Goal: Obtain resource: Obtain resource

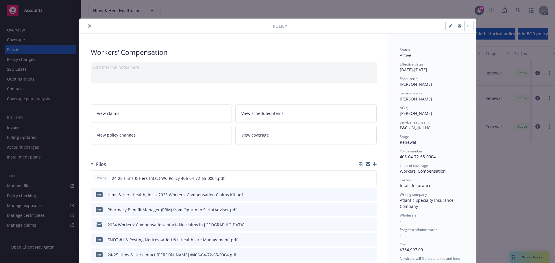
click at [89, 26] on icon "close" at bounding box center [89, 25] width 3 height 3
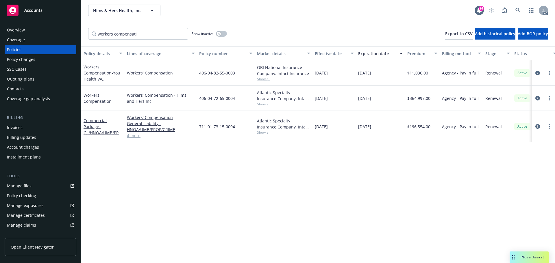
click at [42, 11] on span "Accounts" at bounding box center [33, 10] width 18 height 5
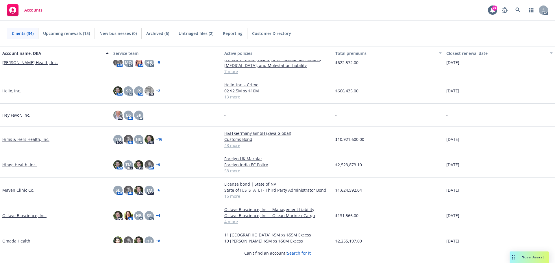
scroll to position [318, 0]
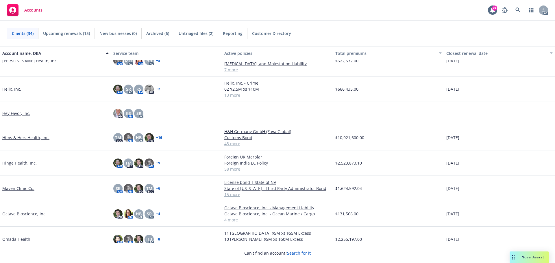
click at [32, 137] on link "Hims & Hers Health, Inc." at bounding box center [25, 138] width 47 height 6
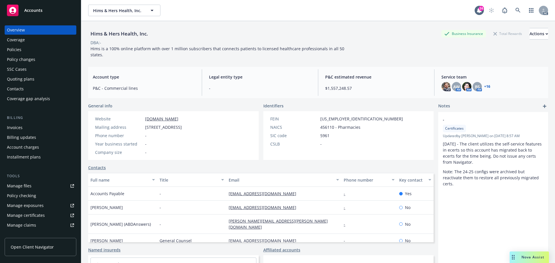
click at [16, 49] on div "Policies" at bounding box center [14, 49] width 14 height 9
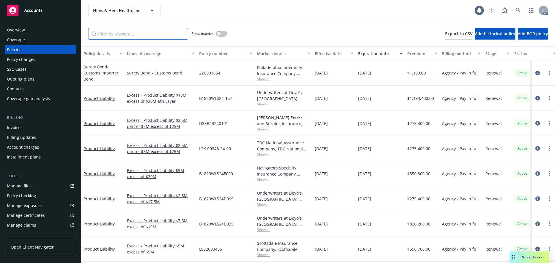
click at [112, 34] on input "Filter by keyword..." at bounding box center [138, 34] width 100 height 12
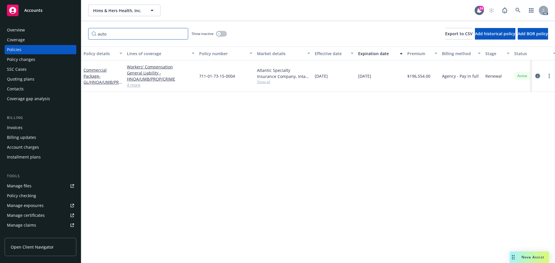
type input "auto"
click at [538, 75] on icon "circleInformation" at bounding box center [538, 76] width 5 height 5
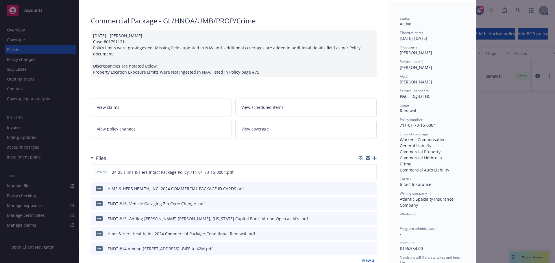
scroll to position [87, 0]
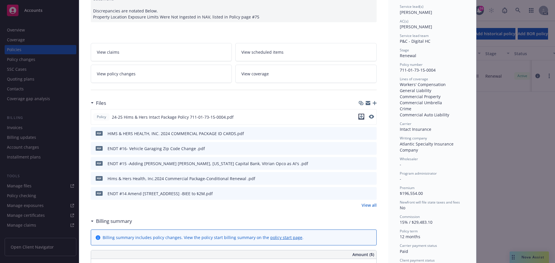
click at [359, 115] on icon "download file" at bounding box center [361, 117] width 5 height 5
click at [369, 202] on link "View all" at bounding box center [369, 205] width 15 height 6
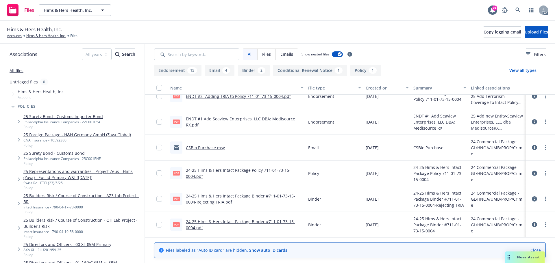
scroll to position [445, 0]
click at [15, 36] on link "Accounts" at bounding box center [14, 35] width 15 height 5
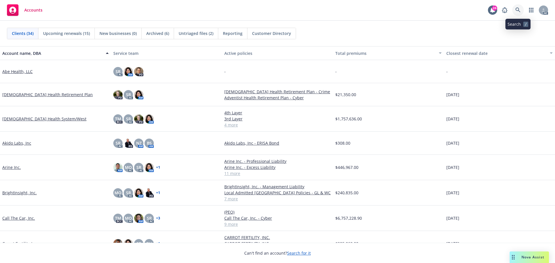
click at [519, 8] on icon at bounding box center [518, 10] width 5 height 5
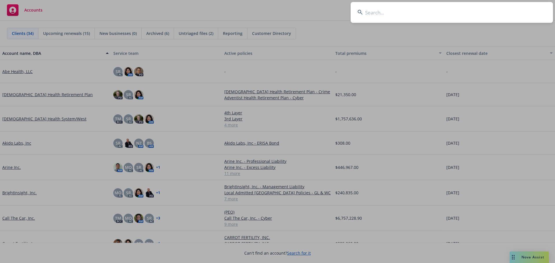
click at [380, 15] on input at bounding box center [452, 12] width 202 height 21
type input "Annexon"
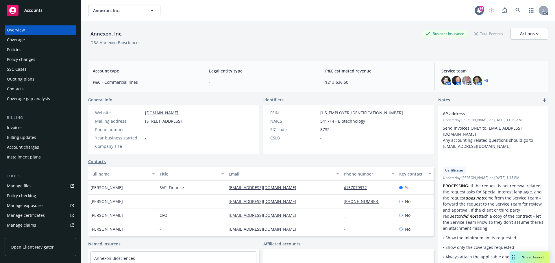
click at [17, 50] on div "Policies" at bounding box center [14, 49] width 14 height 9
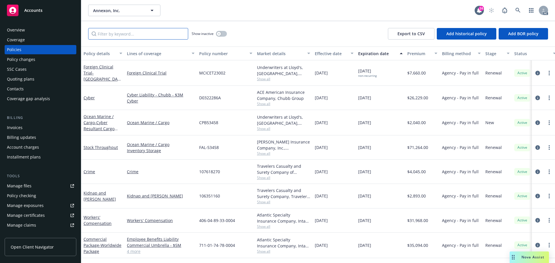
click at [116, 34] on input "Filter by keyword..." at bounding box center [138, 34] width 100 height 12
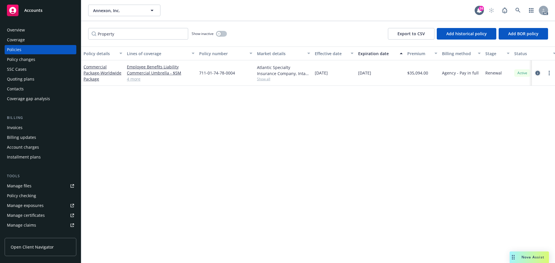
click at [538, 72] on icon "circleInformation" at bounding box center [538, 73] width 5 height 5
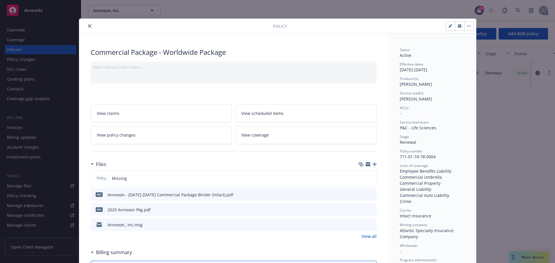
scroll to position [29, 0]
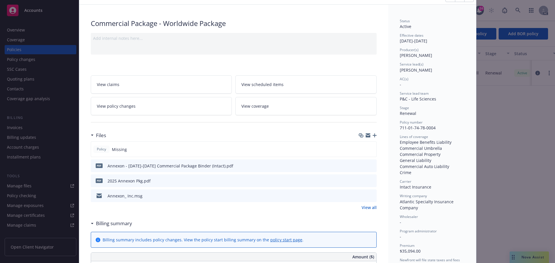
click at [357, 165] on div "pdf Annexon - 2025-2026 Commercial Package Binder (Intact).pdf" at bounding box center [234, 166] width 286 height 13
click at [361, 167] on icon "download file" at bounding box center [361, 165] width 5 height 5
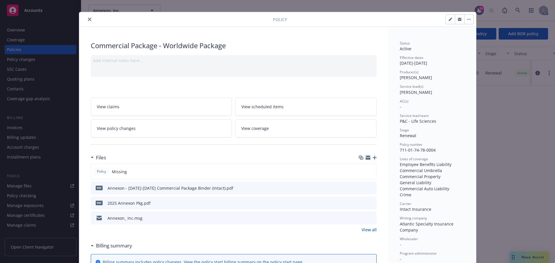
scroll to position [0, 0]
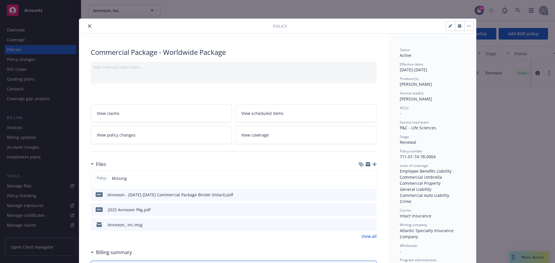
click at [88, 25] on icon "close" at bounding box center [89, 25] width 3 height 3
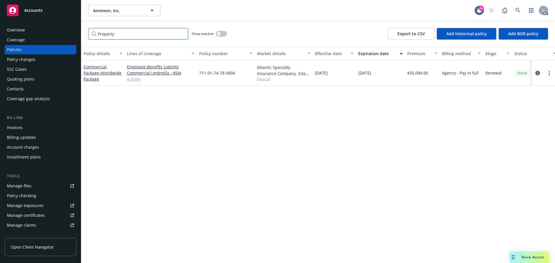
drag, startPoint x: 121, startPoint y: 35, endPoint x: 60, endPoint y: 37, distance: 60.8
click at [61, 37] on div "Accounts Overview Coverage Policies Policy changes SSC Cases Quoting plans Cont…" at bounding box center [277, 131] width 555 height 263
click at [539, 73] on icon "circleInformation" at bounding box center [538, 73] width 5 height 5
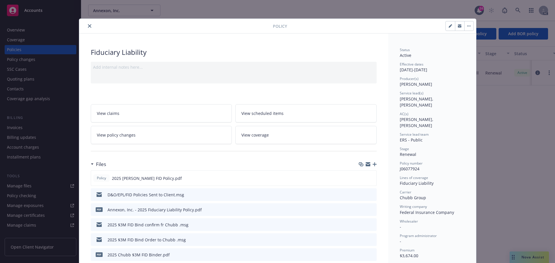
click at [88, 26] on icon "close" at bounding box center [89, 25] width 3 height 3
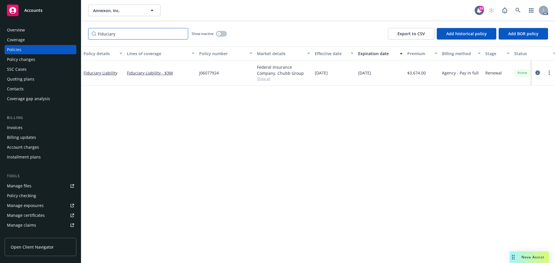
drag, startPoint x: 114, startPoint y: 33, endPoint x: 60, endPoint y: 25, distance: 54.6
click at [60, 26] on div "Accounts Overview Coverage Policies Policy changes SSC Cases Quoting plans Cont…" at bounding box center [277, 131] width 555 height 263
click at [538, 72] on icon "circleInformation" at bounding box center [538, 73] width 5 height 5
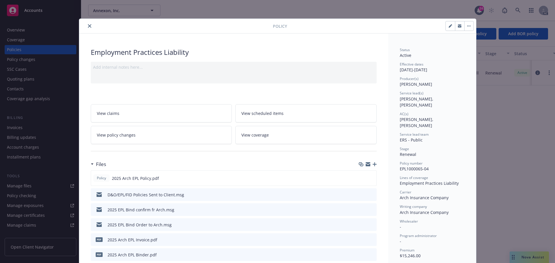
click at [88, 25] on icon "close" at bounding box center [89, 25] width 3 height 3
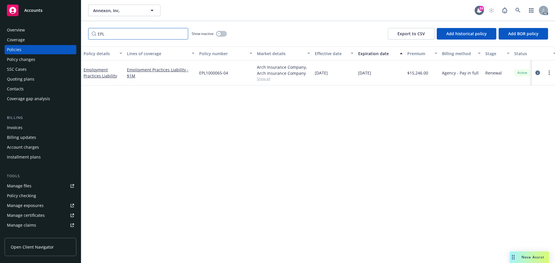
drag, startPoint x: 115, startPoint y: 36, endPoint x: 80, endPoint y: 31, distance: 35.3
click at [81, 30] on div "Accounts Overview Coverage Policies Policy changes SSC Cases Quoting plans Cont…" at bounding box center [277, 131] width 555 height 263
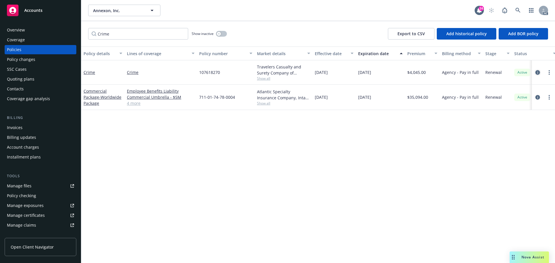
click at [538, 73] on icon "circleInformation" at bounding box center [538, 72] width 5 height 5
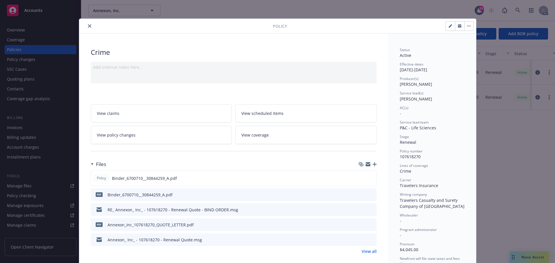
click at [88, 25] on icon "close" at bounding box center [89, 25] width 3 height 3
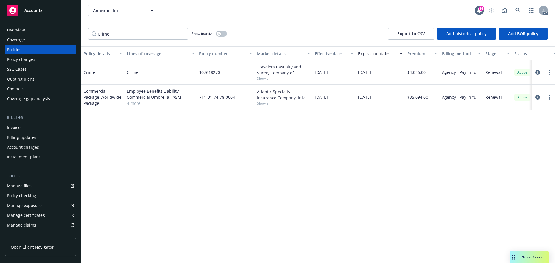
scroll to position [123, 0]
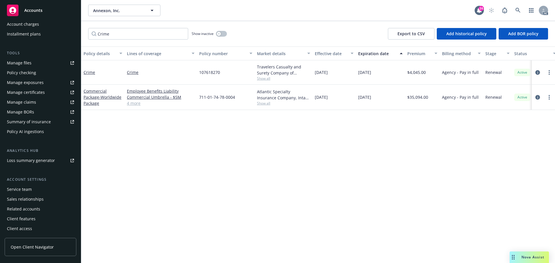
click at [50, 123] on link "Summary of insurance" at bounding box center [41, 121] width 72 height 9
drag, startPoint x: 122, startPoint y: 35, endPoint x: 78, endPoint y: 32, distance: 44.7
click at [78, 32] on div "Accounts Overview Coverage Policies Policy changes SSC Cases Quoting plans Cont…" at bounding box center [277, 131] width 555 height 263
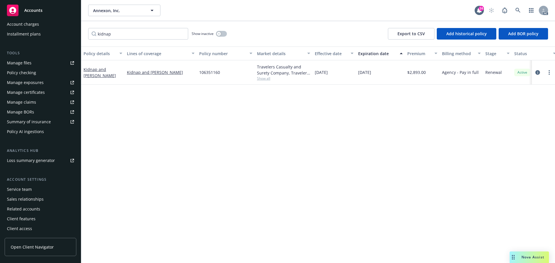
drag, startPoint x: 538, startPoint y: 73, endPoint x: 498, endPoint y: 79, distance: 40.7
click at [538, 73] on icon "circleInformation" at bounding box center [538, 72] width 5 height 5
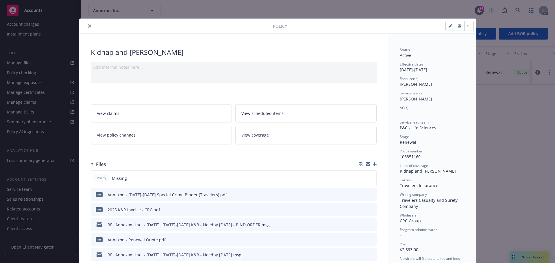
drag, startPoint x: 88, startPoint y: 25, endPoint x: 86, endPoint y: 28, distance: 4.3
click at [88, 25] on icon "close" at bounding box center [89, 25] width 3 height 3
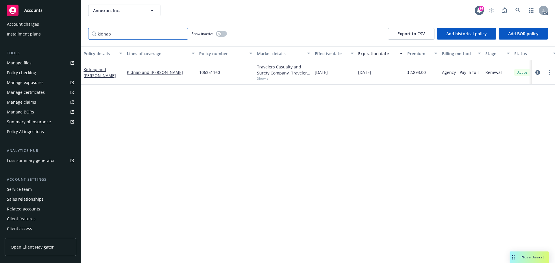
drag, startPoint x: 127, startPoint y: 25, endPoint x: 48, endPoint y: 29, distance: 78.7
click at [48, 29] on div "Accounts Overview Coverage Policies Policy changes SSC Cases Quoting plans Cont…" at bounding box center [277, 131] width 555 height 263
drag, startPoint x: 117, startPoint y: 33, endPoint x: 91, endPoint y: 31, distance: 25.8
click at [91, 31] on input "kidnap" at bounding box center [138, 34] width 100 height 12
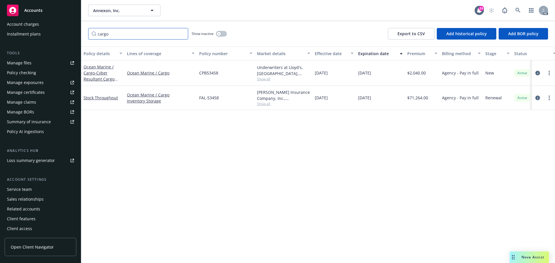
type input "cargo"
click at [536, 70] on div at bounding box center [543, 73] width 19 height 7
click at [538, 97] on icon "circleInformation" at bounding box center [538, 98] width 5 height 5
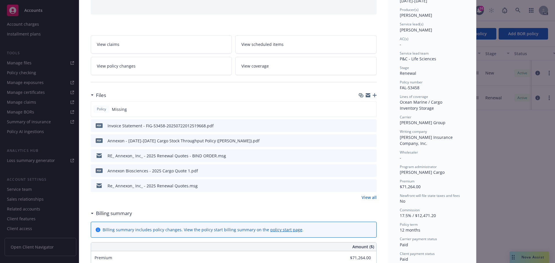
scroll to position [87, 0]
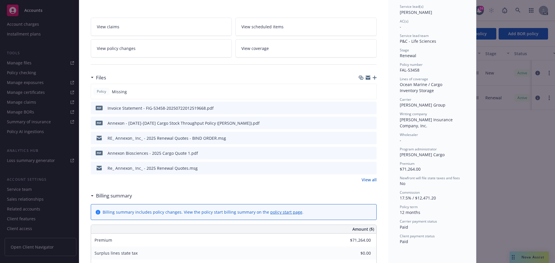
click at [367, 179] on link "View all" at bounding box center [369, 180] width 15 height 6
